Goal: Information Seeking & Learning: Find specific fact

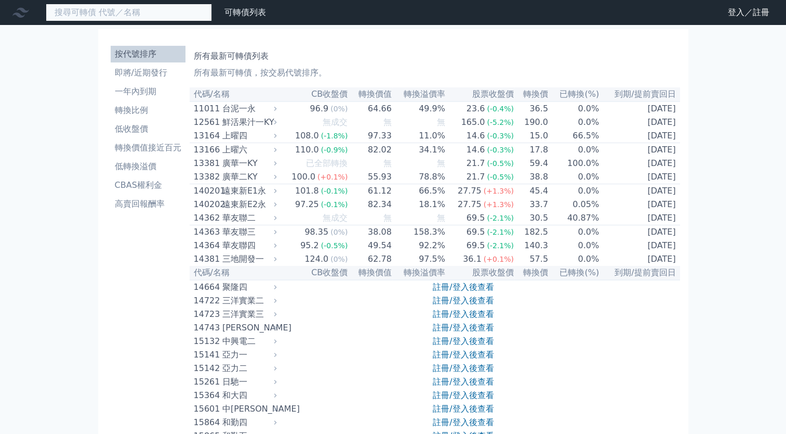
click at [112, 16] on input at bounding box center [129, 13] width 166 height 18
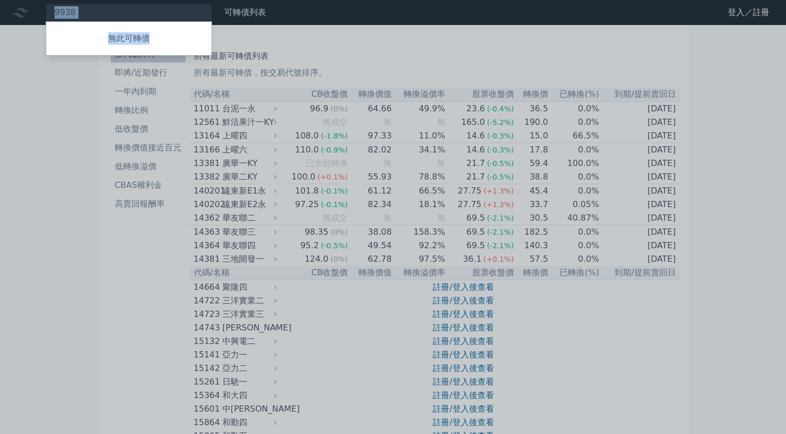
drag, startPoint x: 90, startPoint y: 11, endPoint x: -2, endPoint y: 21, distance: 92.5
drag, startPoint x: -2, startPoint y: 21, endPoint x: 40, endPoint y: 138, distance: 124.8
click at [40, 138] on div at bounding box center [393, 217] width 786 height 434
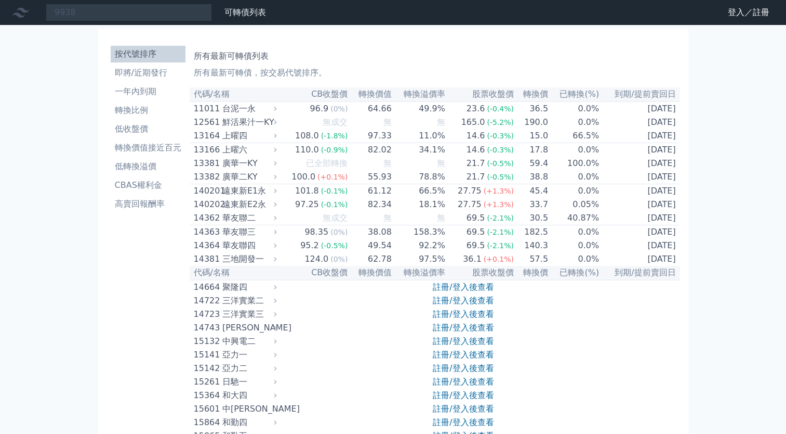
click at [91, 9] on div "9938 無此可轉債" at bounding box center [129, 13] width 166 height 18
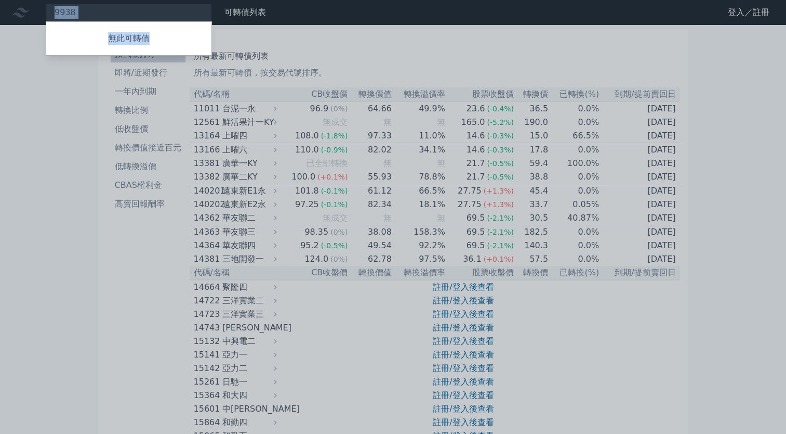
drag, startPoint x: -2, startPoint y: 10, endPoint x: 51, endPoint y: 149, distance: 148.8
click at [51, 149] on div at bounding box center [393, 217] width 786 height 434
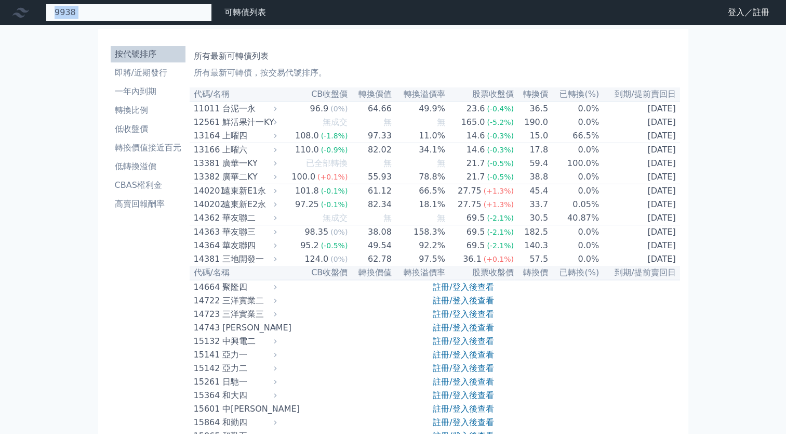
click at [75, 14] on div "9938 無此可轉債" at bounding box center [129, 13] width 166 height 18
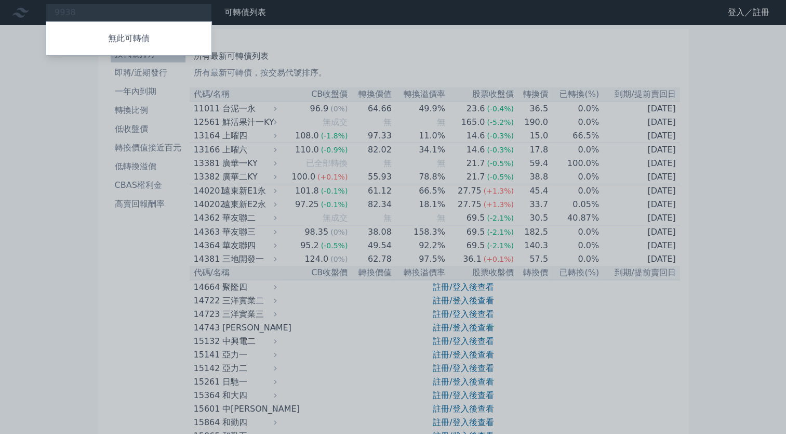
click at [80, 26] on div "無此可轉債" at bounding box center [129, 38] width 166 height 34
click at [64, 12] on div at bounding box center [393, 217] width 786 height 434
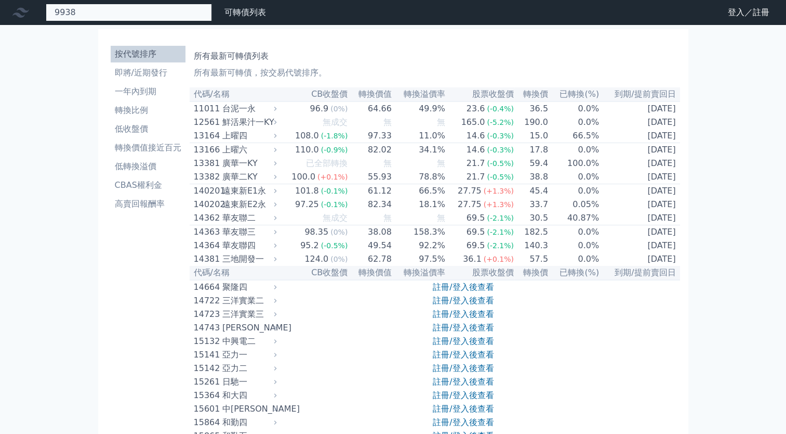
click at [61, 12] on div "9938 無此可轉債" at bounding box center [129, 13] width 166 height 18
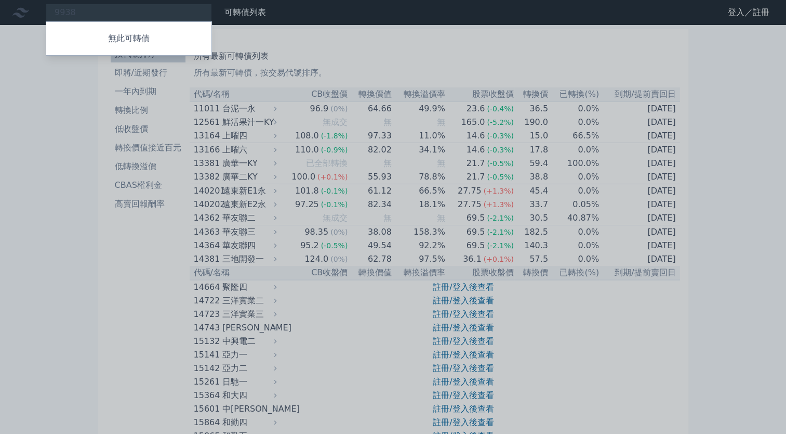
drag, startPoint x: 56, startPoint y: 11, endPoint x: 91, endPoint y: 11, distance: 35.3
click at [91, 11] on div at bounding box center [393, 217] width 786 height 434
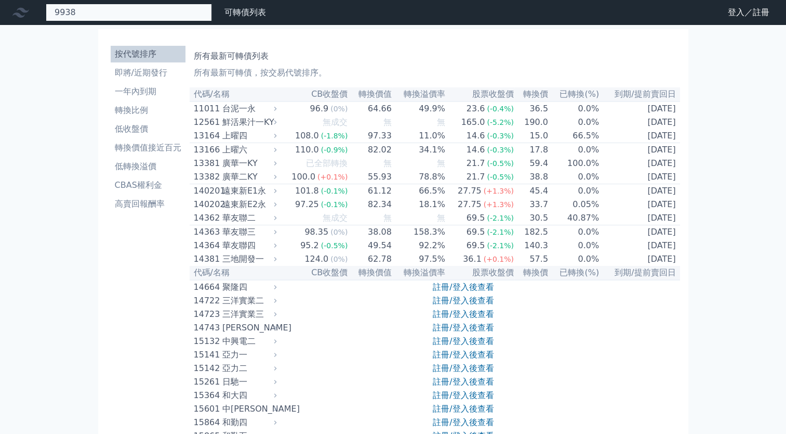
click at [91, 11] on div "9938 無此可轉債" at bounding box center [129, 13] width 166 height 18
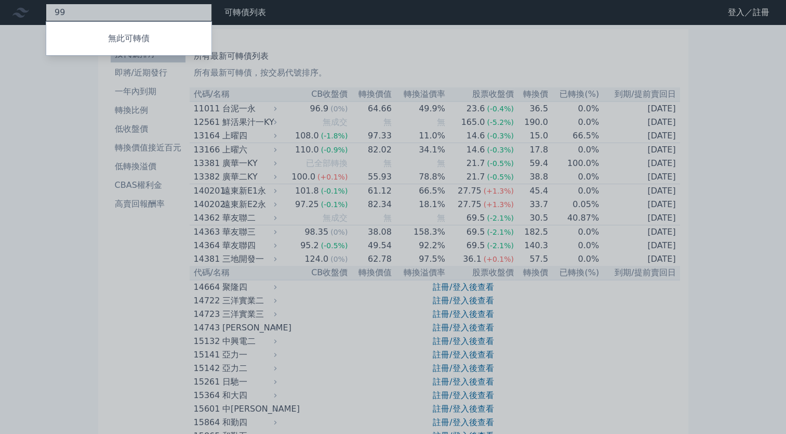
type input "9"
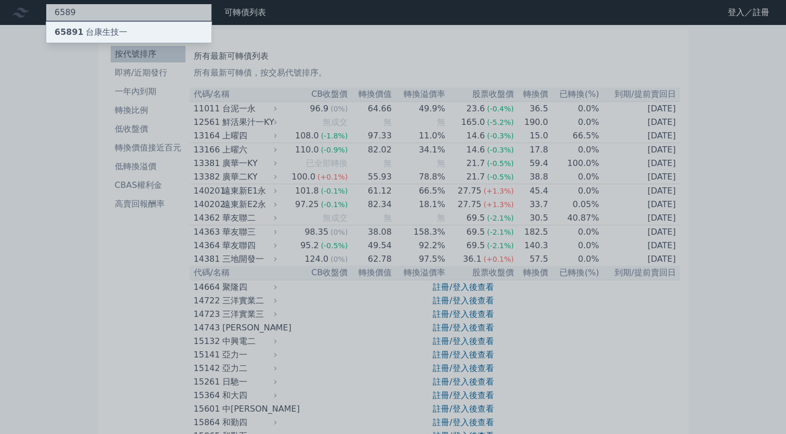
type input "6589"
click at [86, 29] on div "65891 台康生技一" at bounding box center [91, 32] width 73 height 12
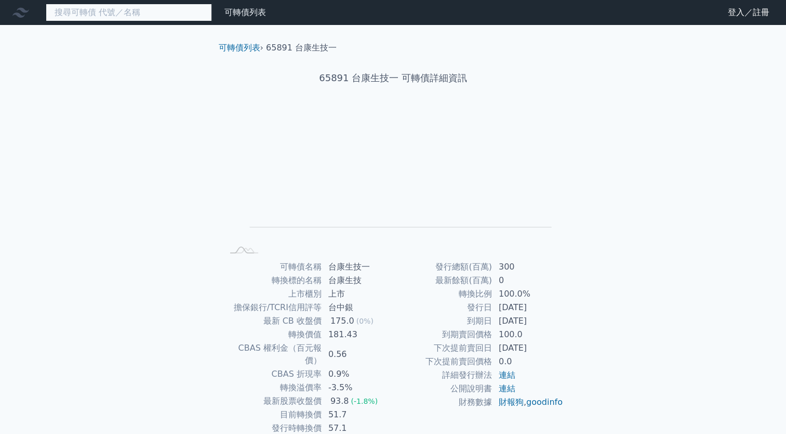
click at [109, 18] on input at bounding box center [129, 13] width 166 height 18
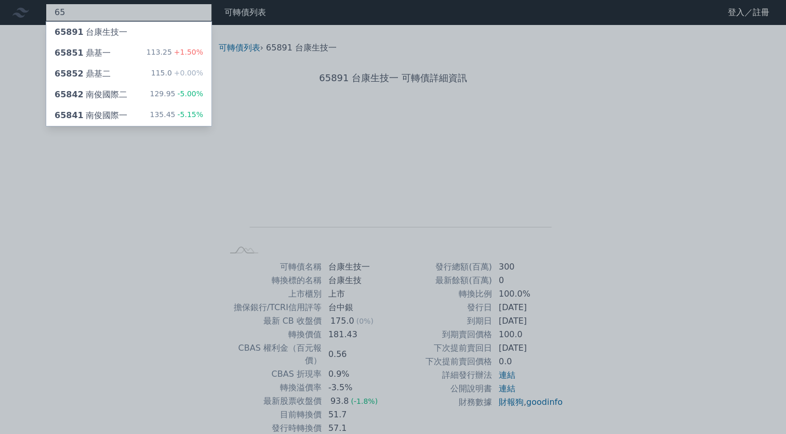
type input "6"
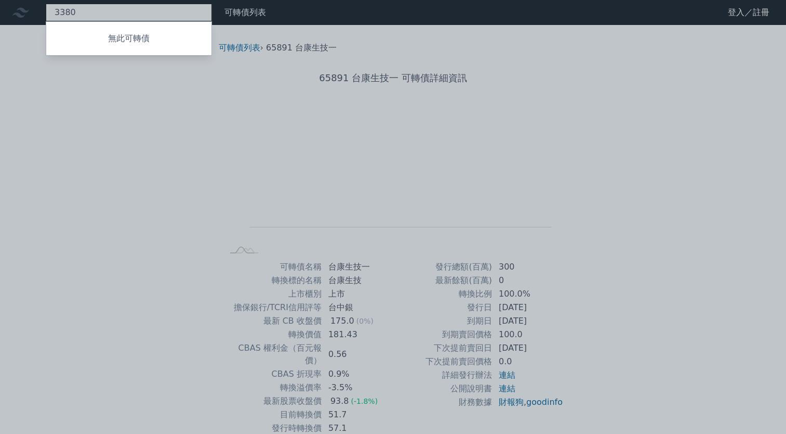
type input "3380"
